Goal: Transaction & Acquisition: Book appointment/travel/reservation

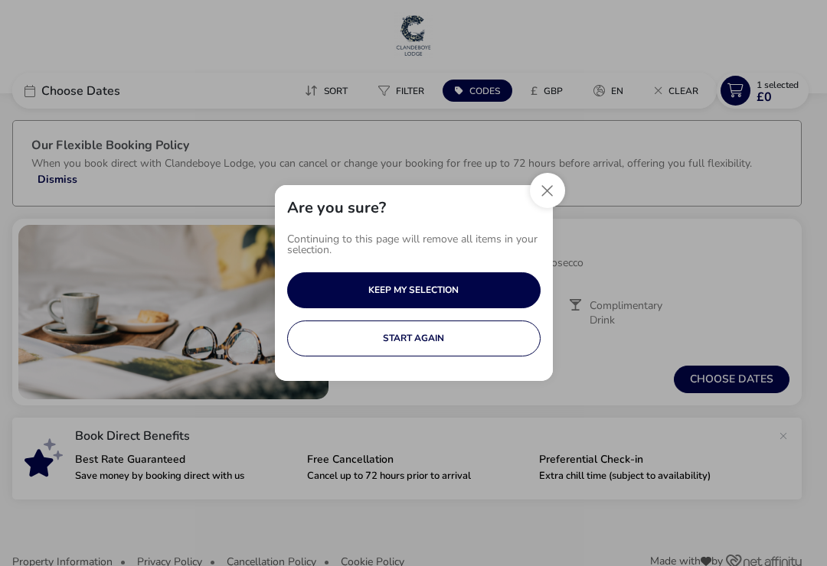
click at [552, 187] on button "Close" at bounding box center [547, 190] width 35 height 35
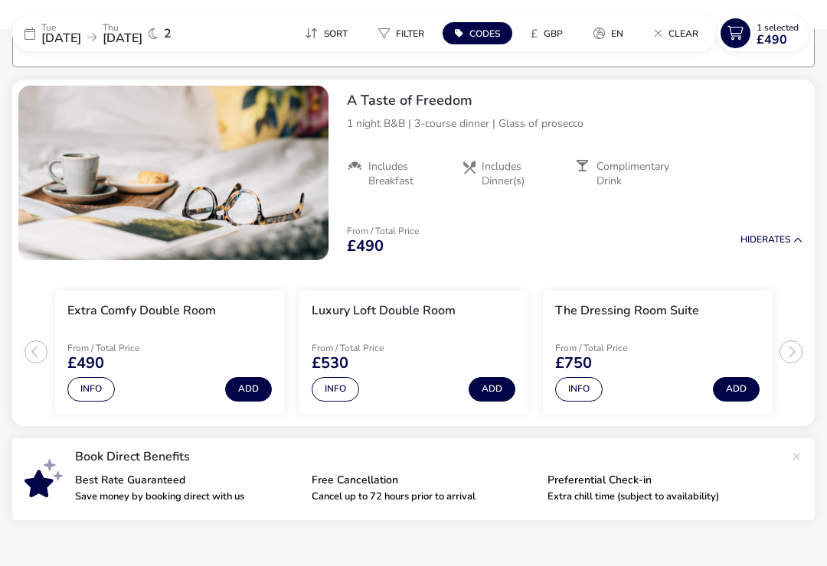
scroll to position [142, 0]
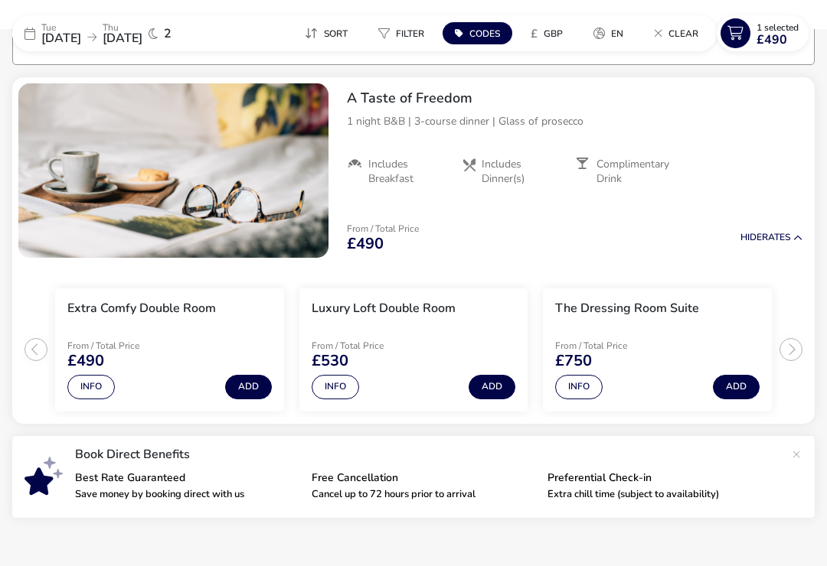
click at [34, 21] on div "Tue 02 Sep 2025 Thu 04 Sep 2025 2" at bounding box center [127, 33] width 230 height 36
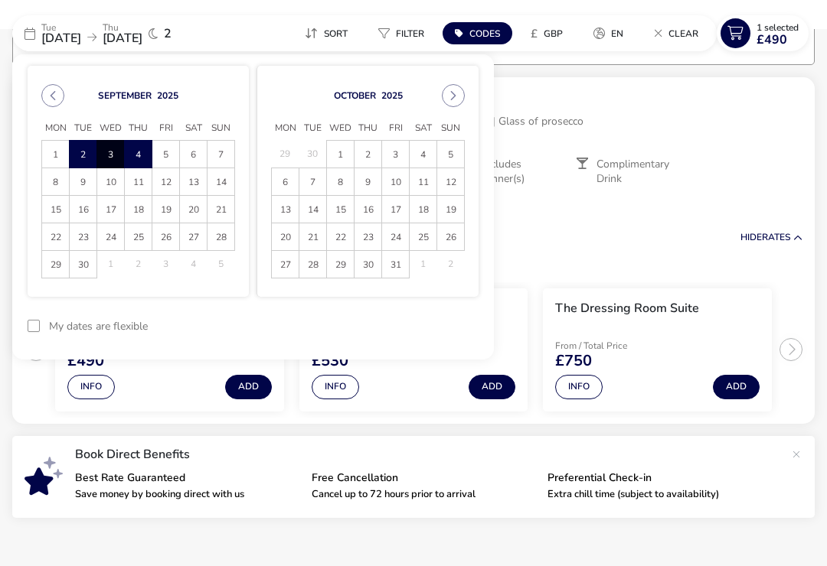
click at [41, 96] on button "Previous Month" at bounding box center [52, 95] width 23 height 23
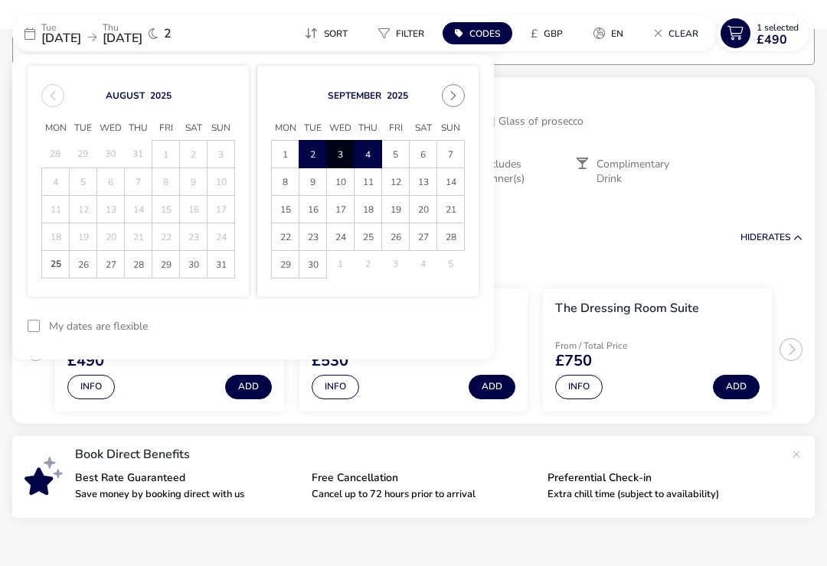
click at [75, 267] on span "26" at bounding box center [82, 265] width 25 height 27
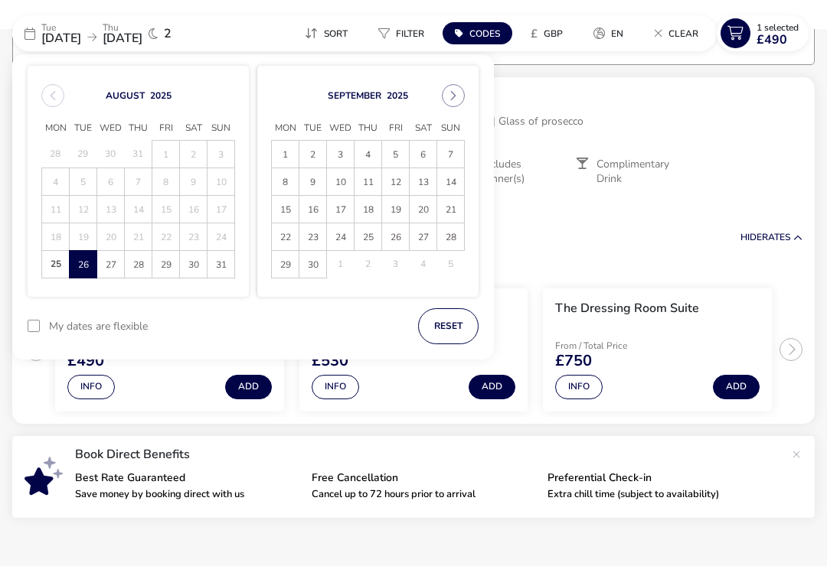
click at [132, 262] on span "28" at bounding box center [138, 265] width 25 height 27
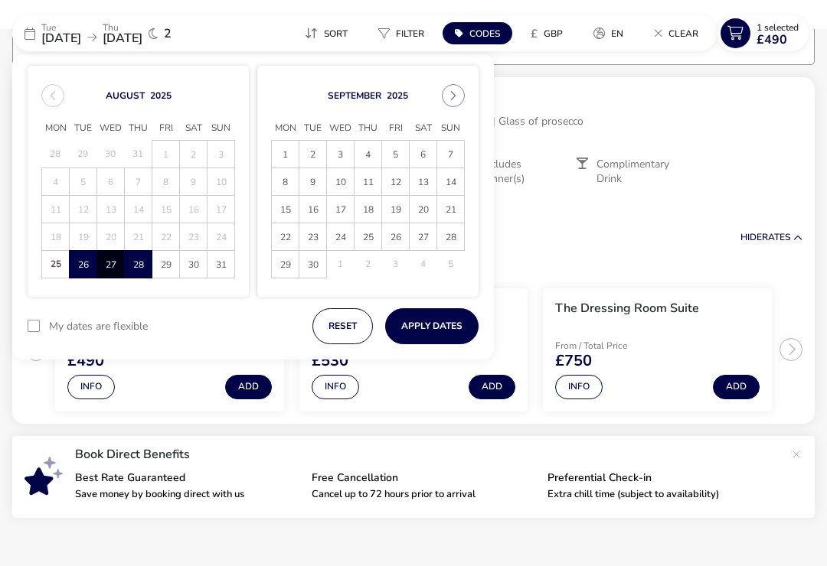
click at [458, 323] on button "Apply Dates" at bounding box center [431, 326] width 93 height 36
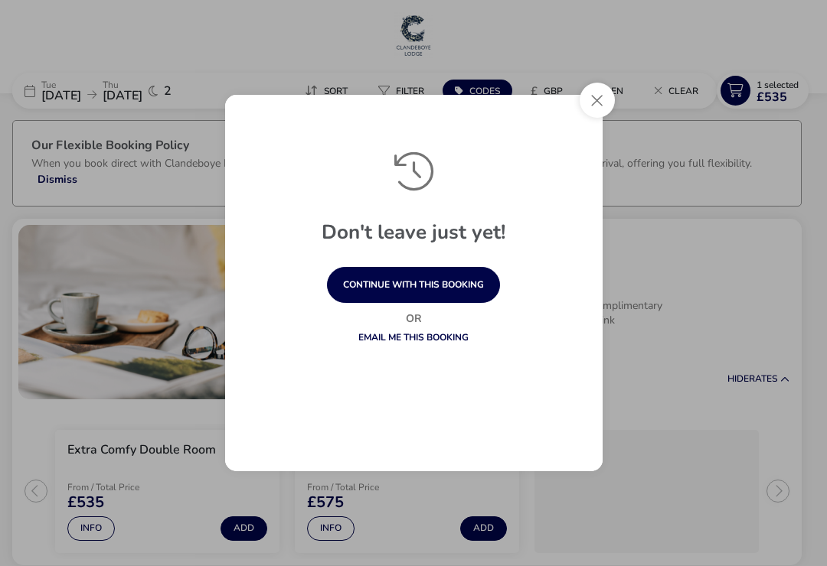
click at [603, 103] on button "Close" at bounding box center [596, 100] width 35 height 35
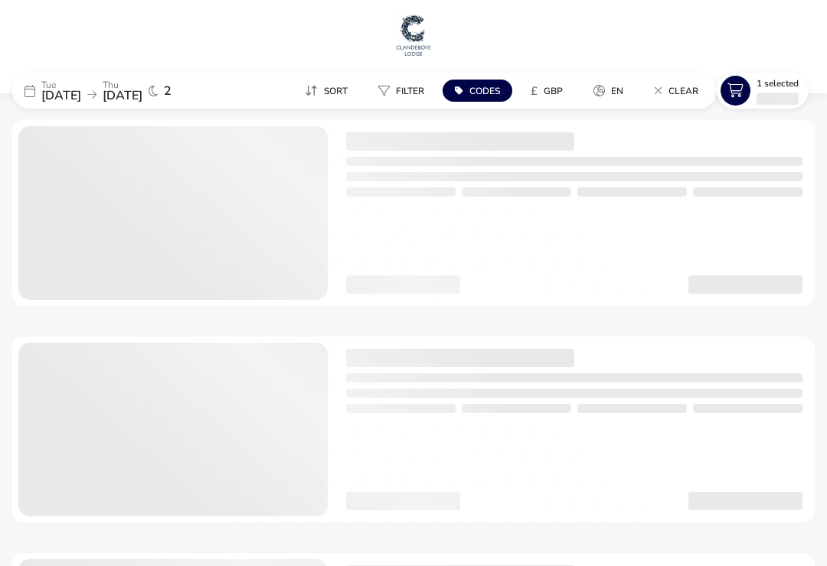
scroll to position [85, 0]
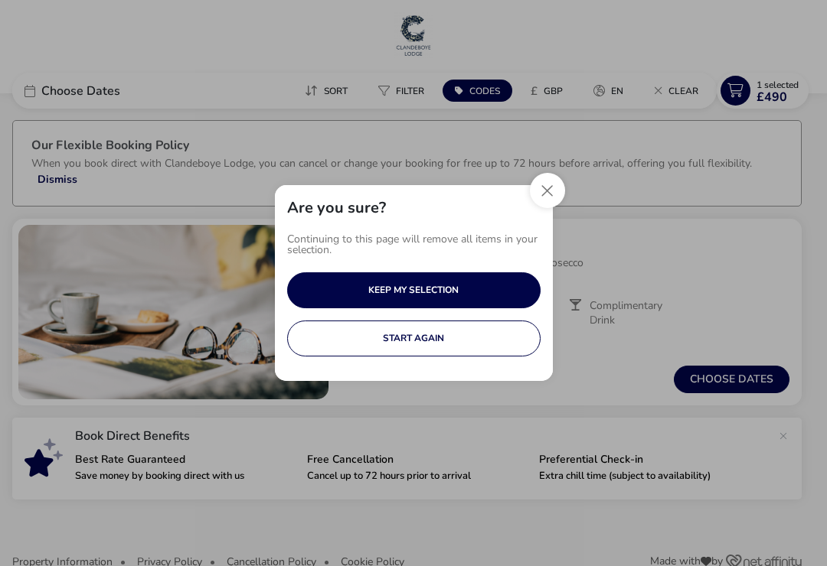
click at [558, 193] on button "Close" at bounding box center [547, 190] width 35 height 35
click at [554, 188] on button "Close" at bounding box center [547, 190] width 35 height 35
click at [503, 340] on button "START AGAIN" at bounding box center [413, 339] width 253 height 36
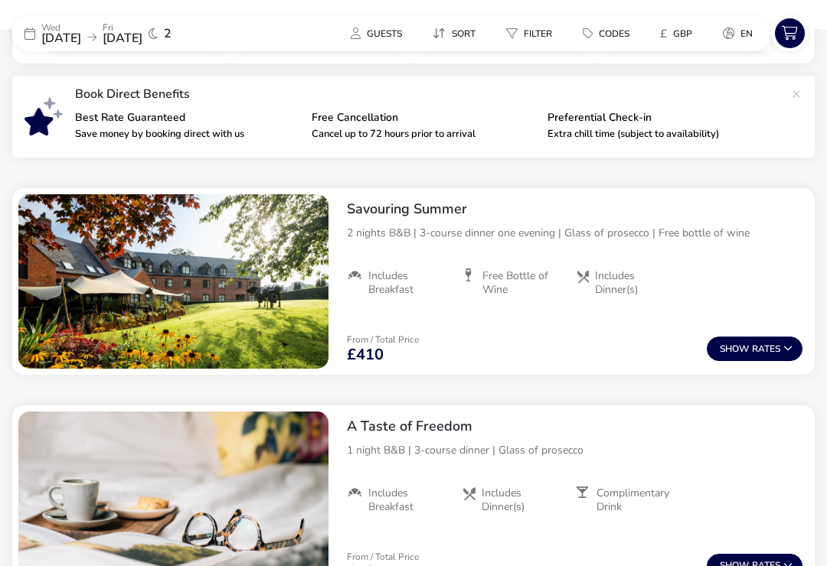
scroll to position [516, 0]
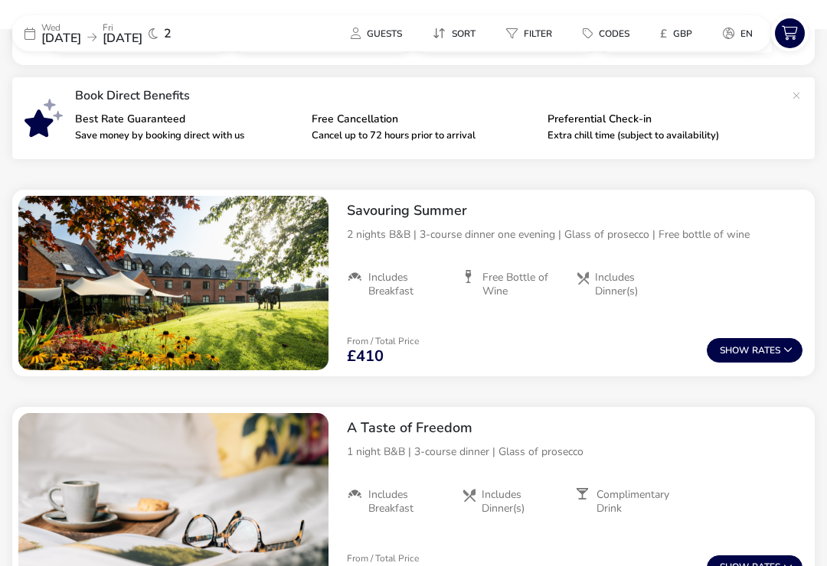
click at [790, 347] on icon at bounding box center [787, 349] width 9 height 9
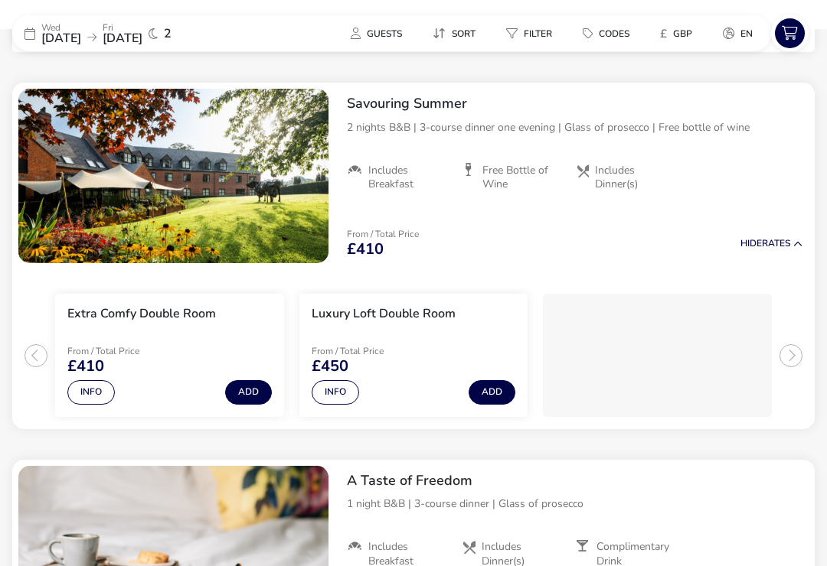
scroll to position [628, 0]
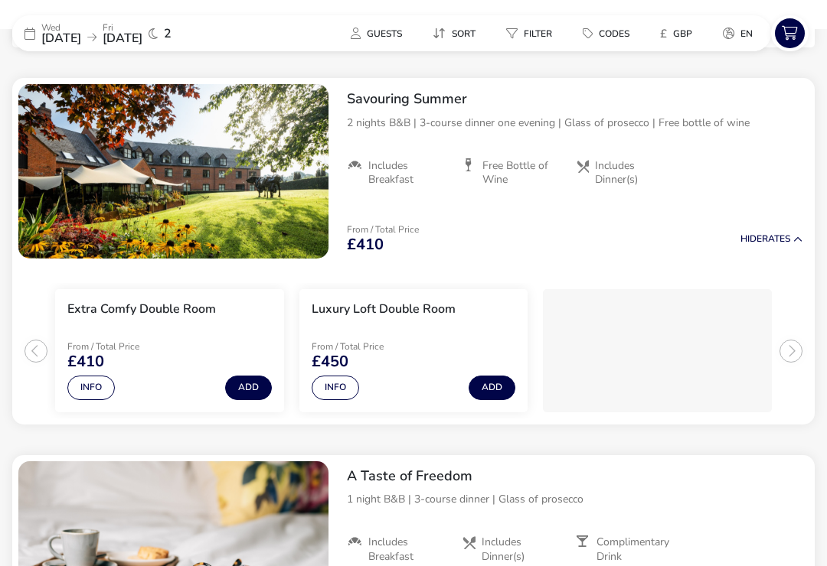
click at [83, 386] on button "Info" at bounding box center [90, 388] width 47 height 24
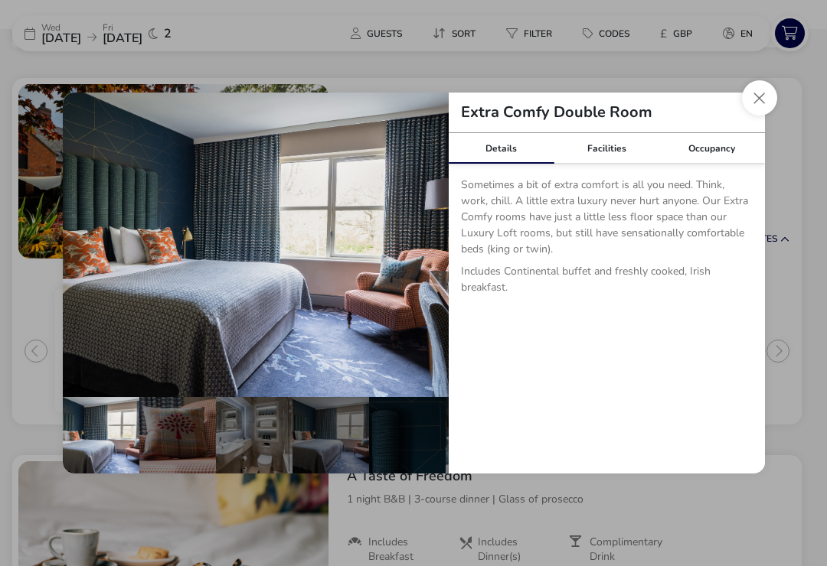
click at [767, 96] on button "Close dialog" at bounding box center [759, 97] width 35 height 35
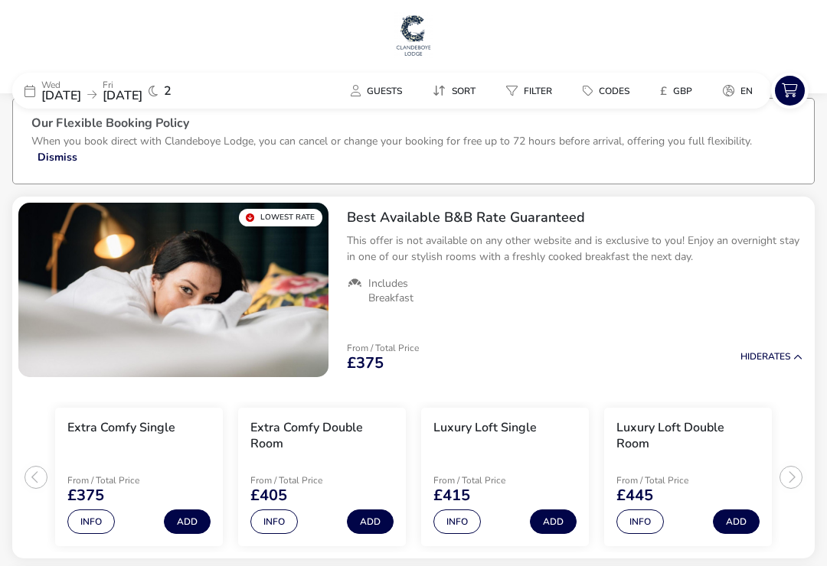
scroll to position [0, 0]
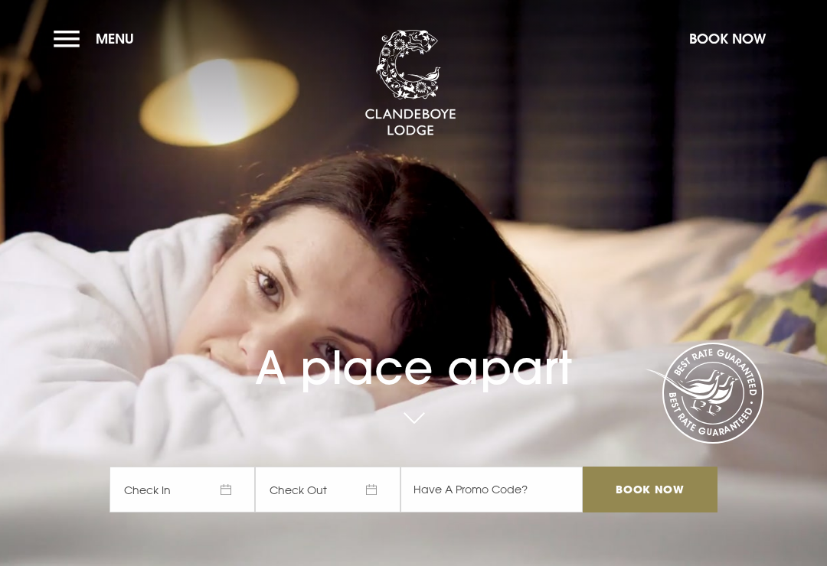
click at [750, 41] on button "Book Now" at bounding box center [727, 38] width 92 height 33
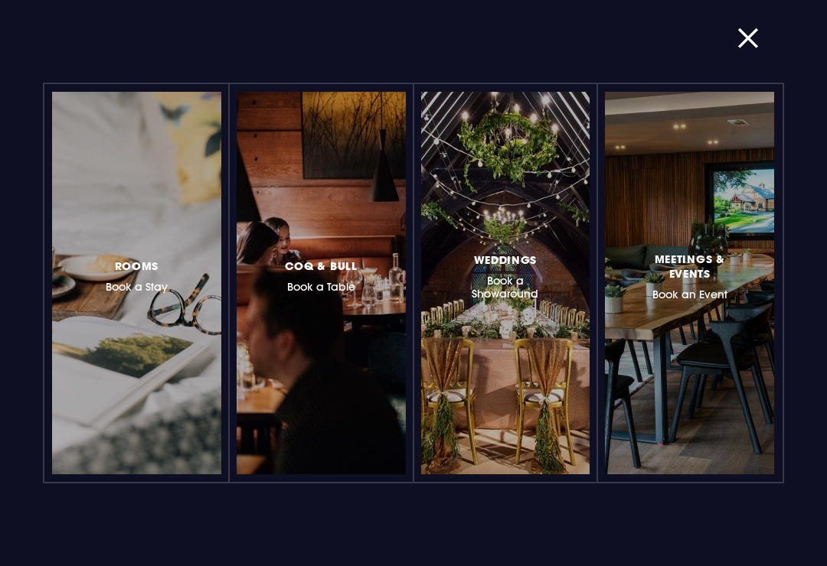
click at [117, 282] on h3 "Rooms Book a Stay" at bounding box center [137, 274] width 62 height 37
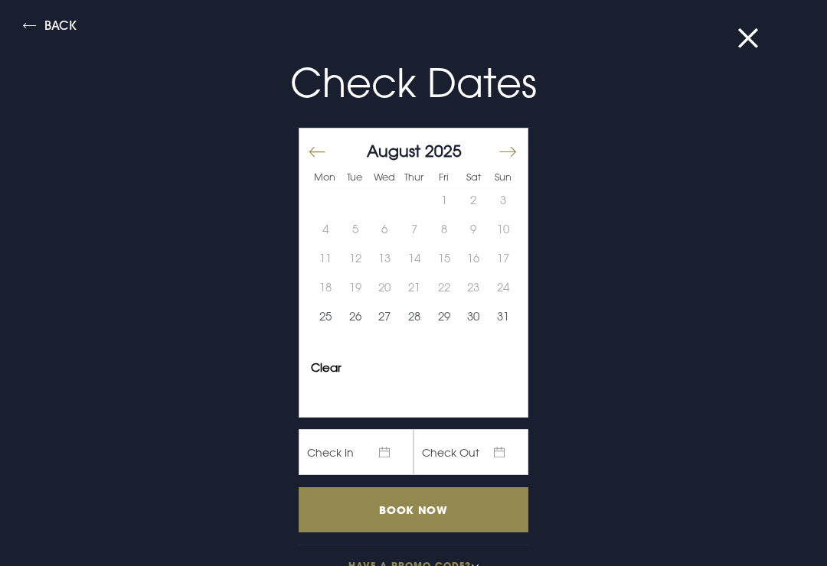
click at [425, 313] on button "28" at bounding box center [414, 316] width 30 height 29
click at [389, 315] on button "27" at bounding box center [385, 316] width 30 height 29
click at [422, 311] on button "28" at bounding box center [414, 316] width 30 height 29
click at [424, 498] on input "Book Now" at bounding box center [413, 509] width 230 height 45
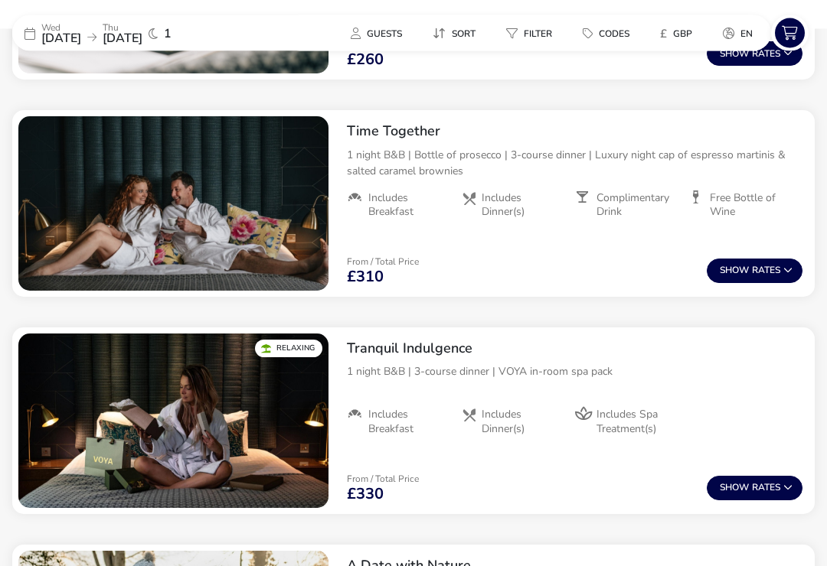
scroll to position [826, 0]
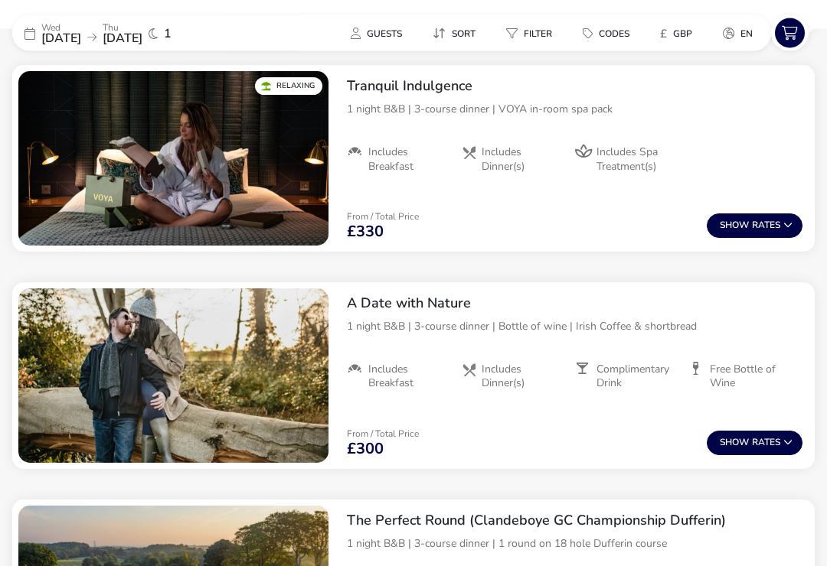
click at [771, 344] on div "1 night B&B | 3-course dinner | Bottle of wine | Irish Coffee & shortbread" at bounding box center [574, 335] width 455 height 32
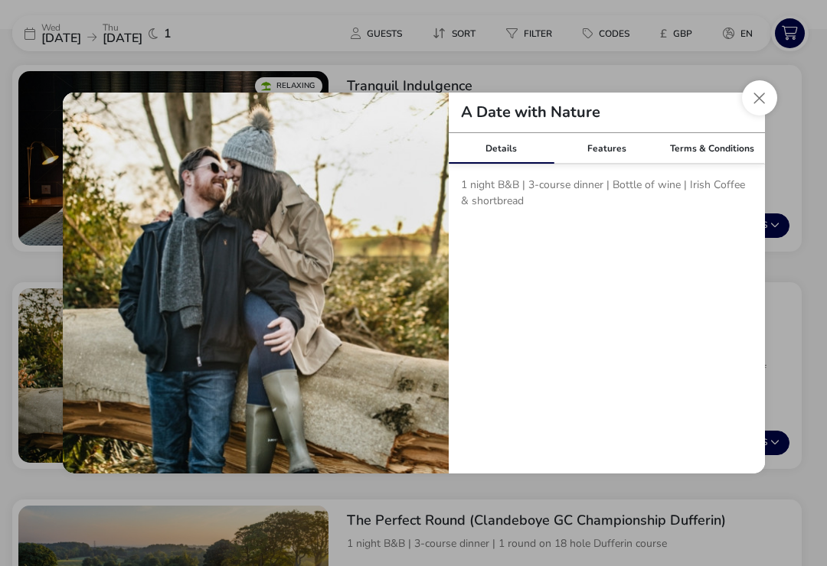
click at [771, 102] on button "Close modal" at bounding box center [759, 97] width 35 height 35
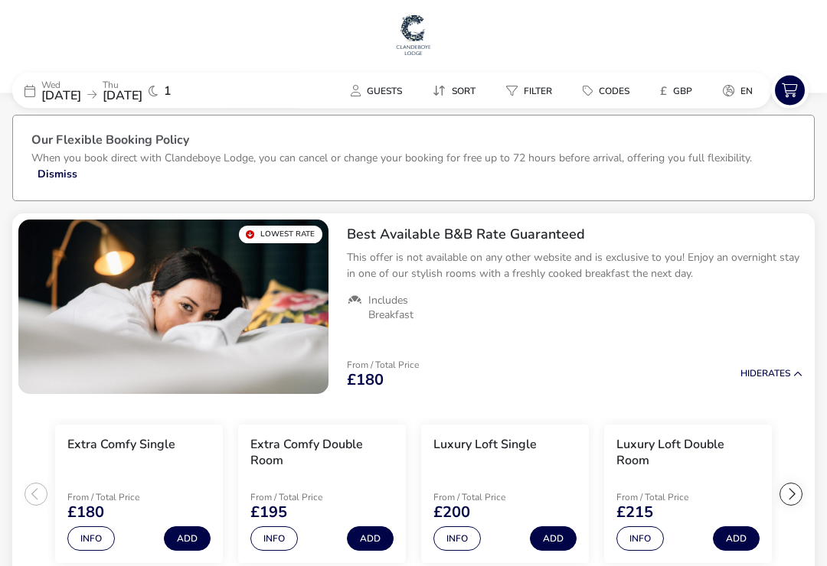
scroll to position [0, 0]
